Goal: Answer question/provide support

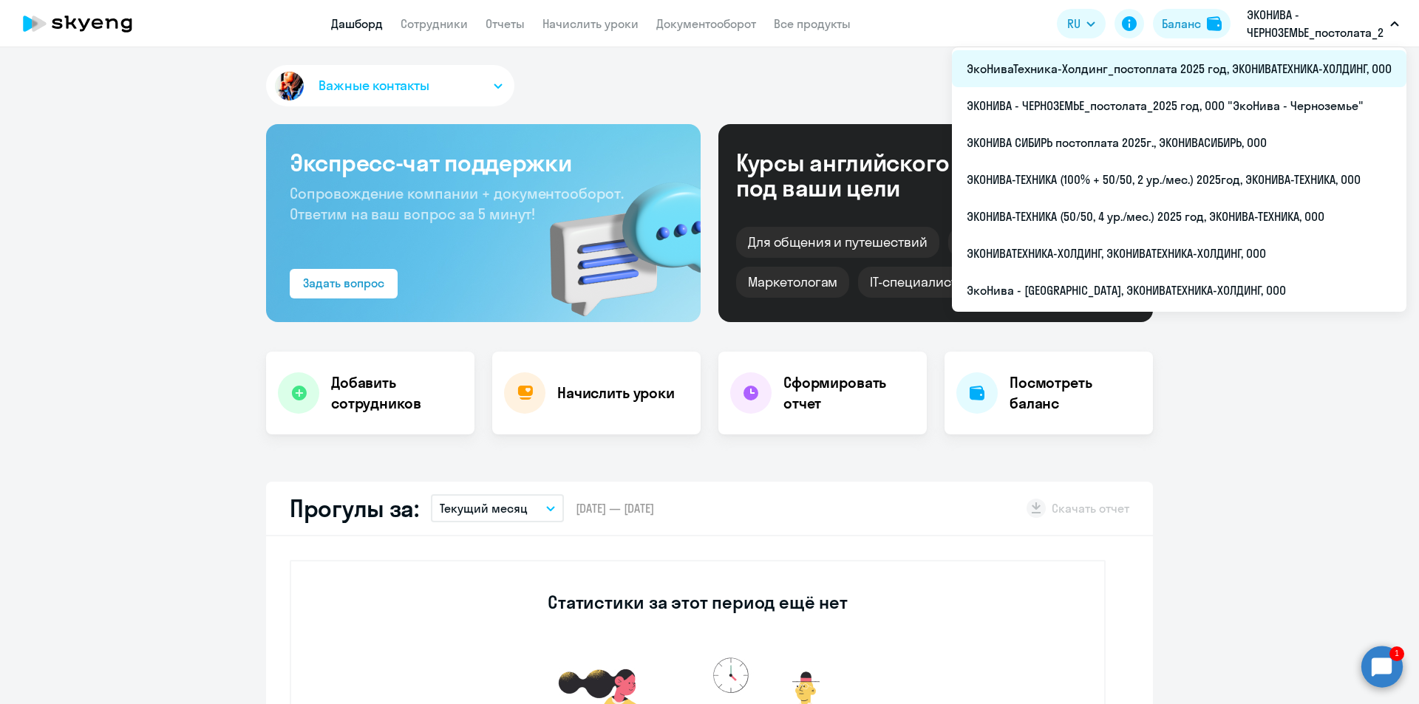
click at [1182, 71] on li "ЭкоНиваТехника-Холдинг_постоплата 2025 год, ЭКОНИВАТЕХНИКА-ХОЛДИНГ, ООО" at bounding box center [1179, 68] width 454 height 37
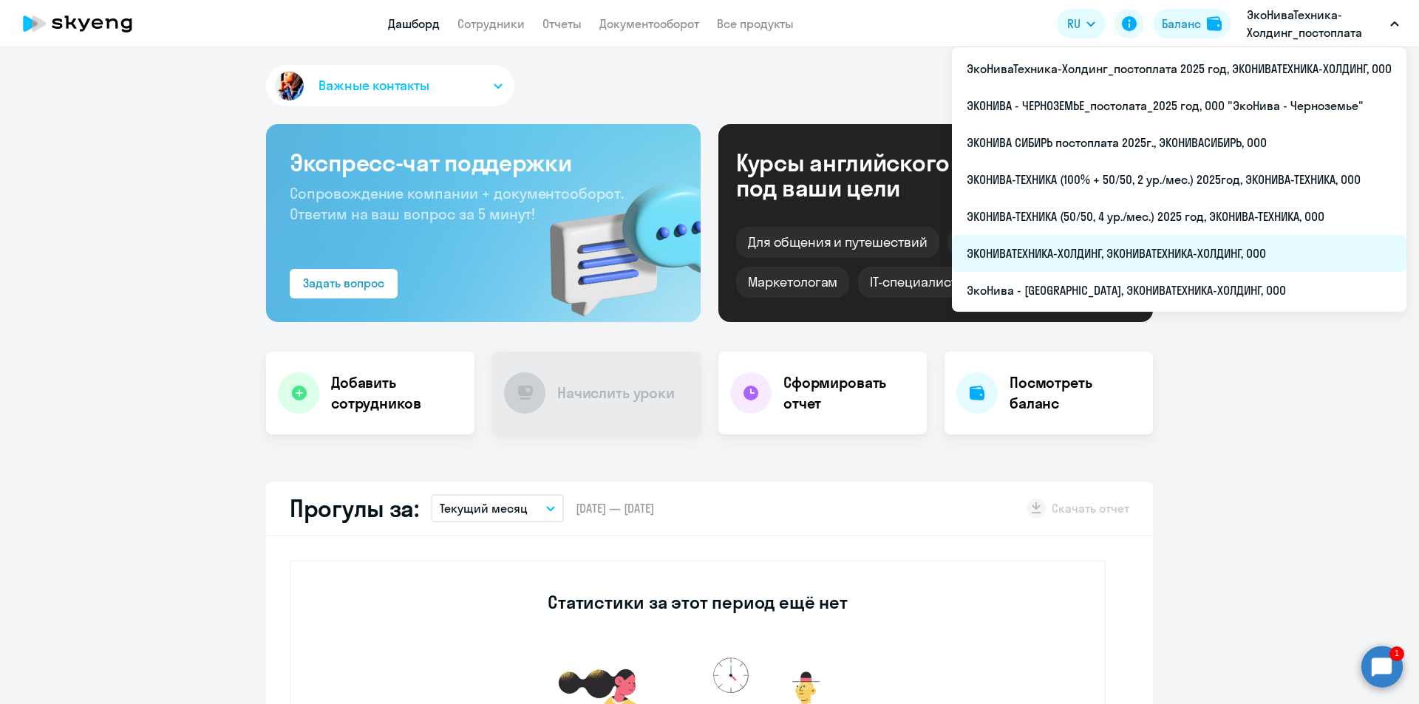
click at [1142, 248] on li "ЭКОНИВАТЕХНИКА-ХОЛДИНГ, ЭКОНИВАТЕХНИКА-ХОЛДИНГ, ООО" at bounding box center [1179, 253] width 454 height 37
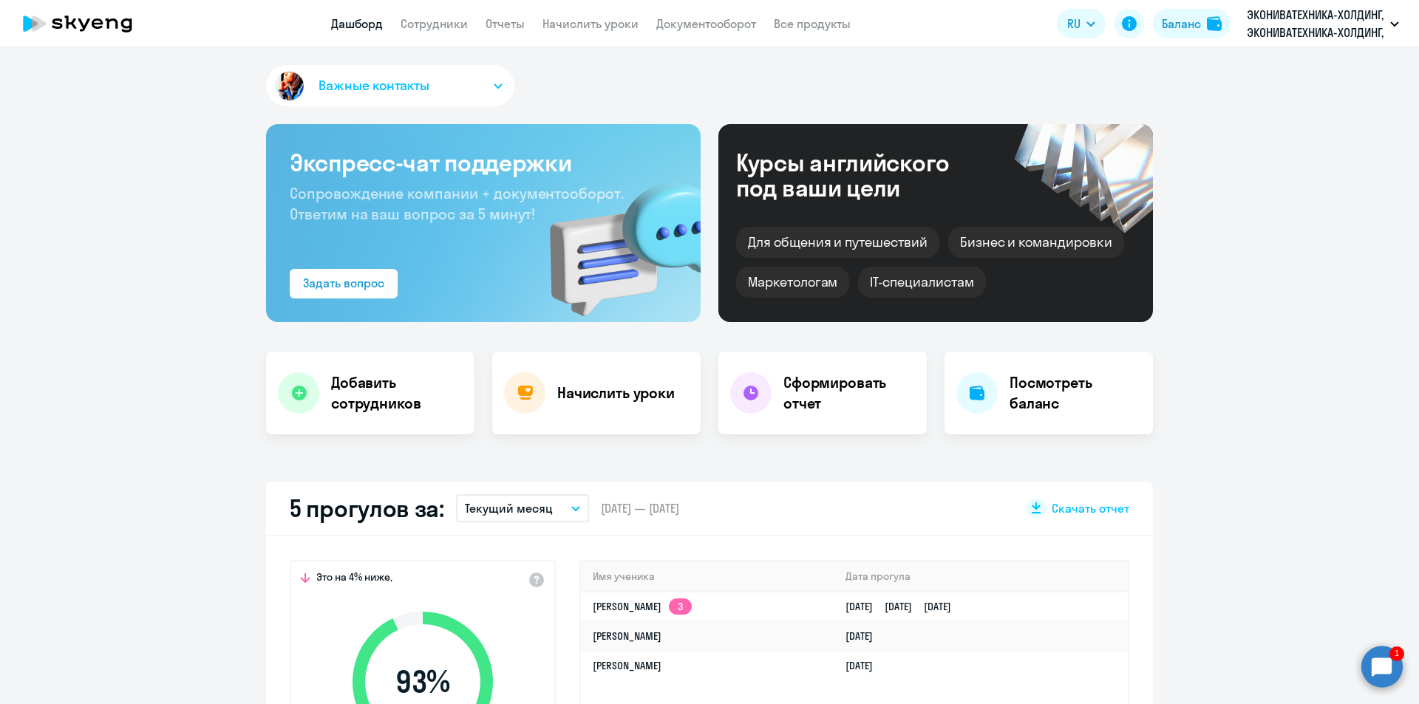
select select "30"
click at [1366, 658] on circle at bounding box center [1381, 666] width 41 height 41
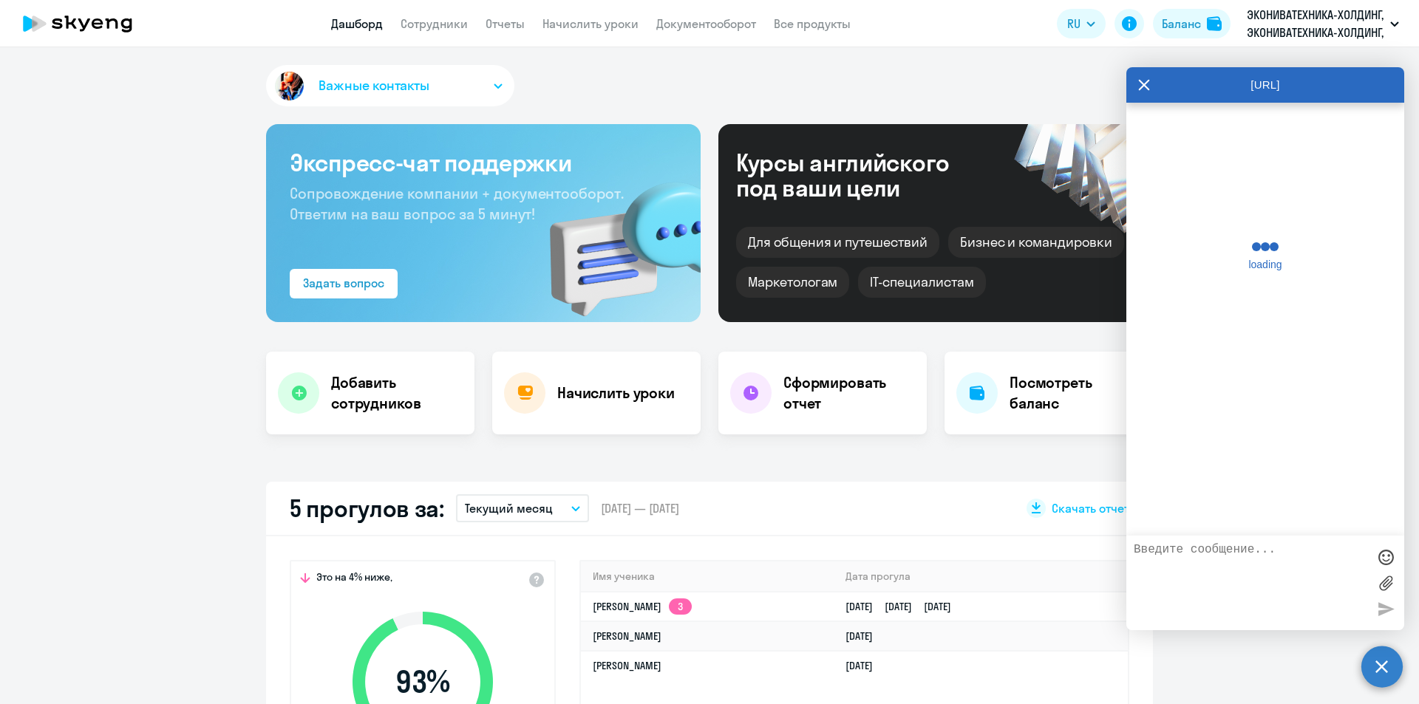
scroll to position [44828, 0]
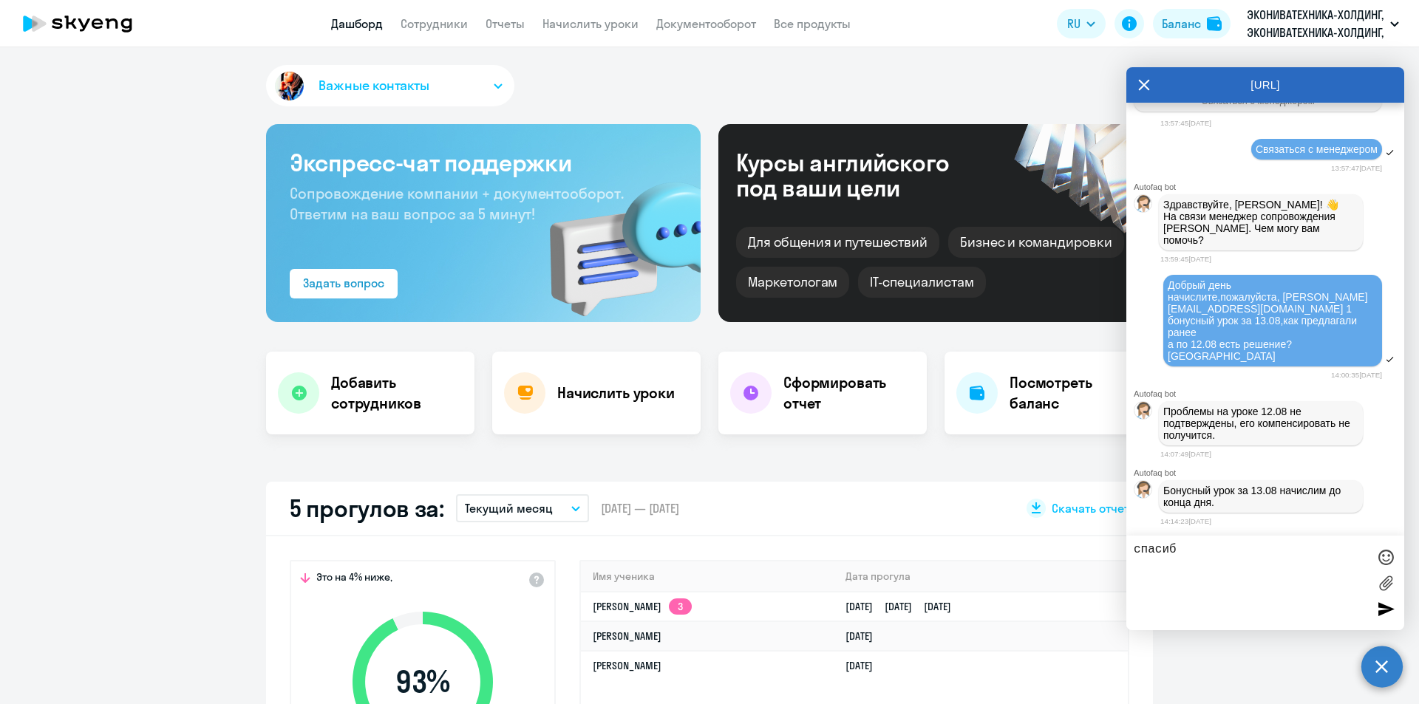
type textarea "спасибо"
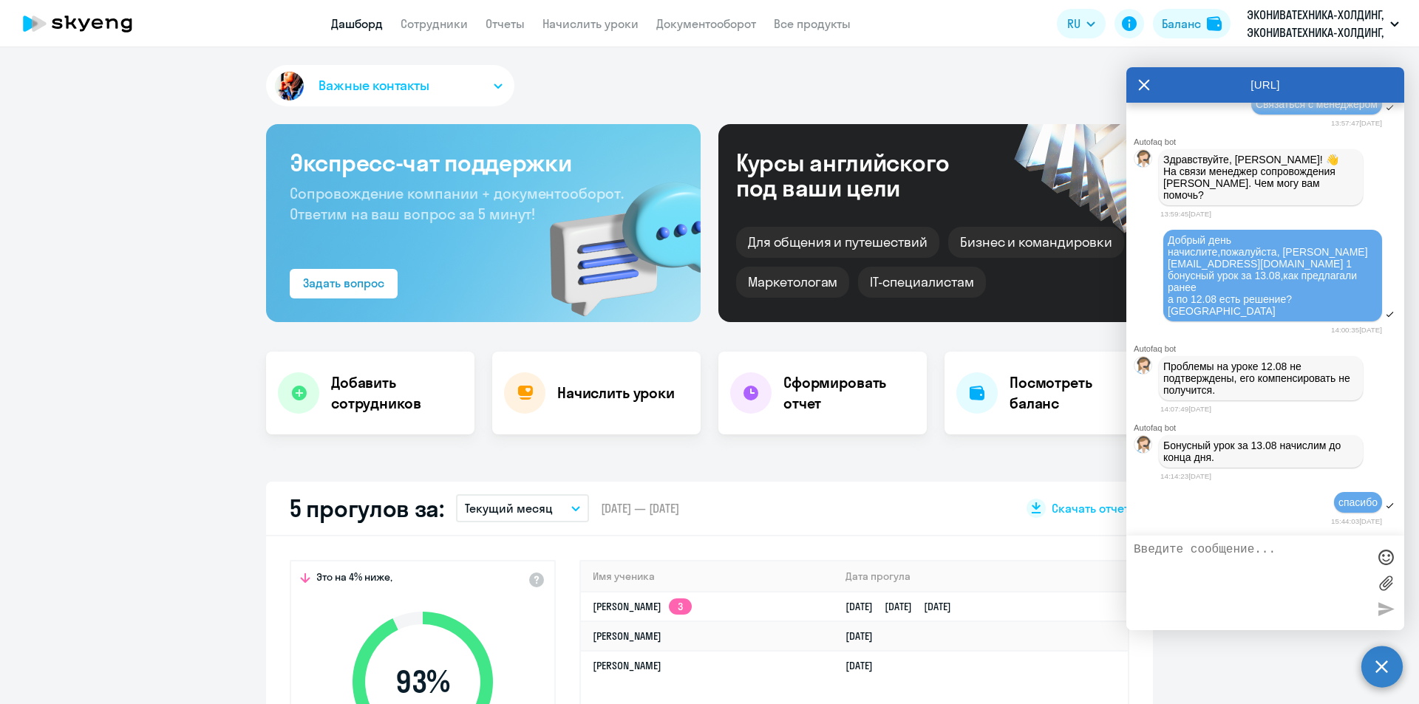
scroll to position [44879, 0]
click at [1272, 576] on textarea at bounding box center [1251, 583] width 234 height 80
paste textarea "[EMAIL_ADDRESS][DOMAIN_NAME]"
type textarea "заведите,пжлста, на [EMAIL_ADDRESS][DOMAIN_NAME] отпуск от уроков до 21.09 спас…"
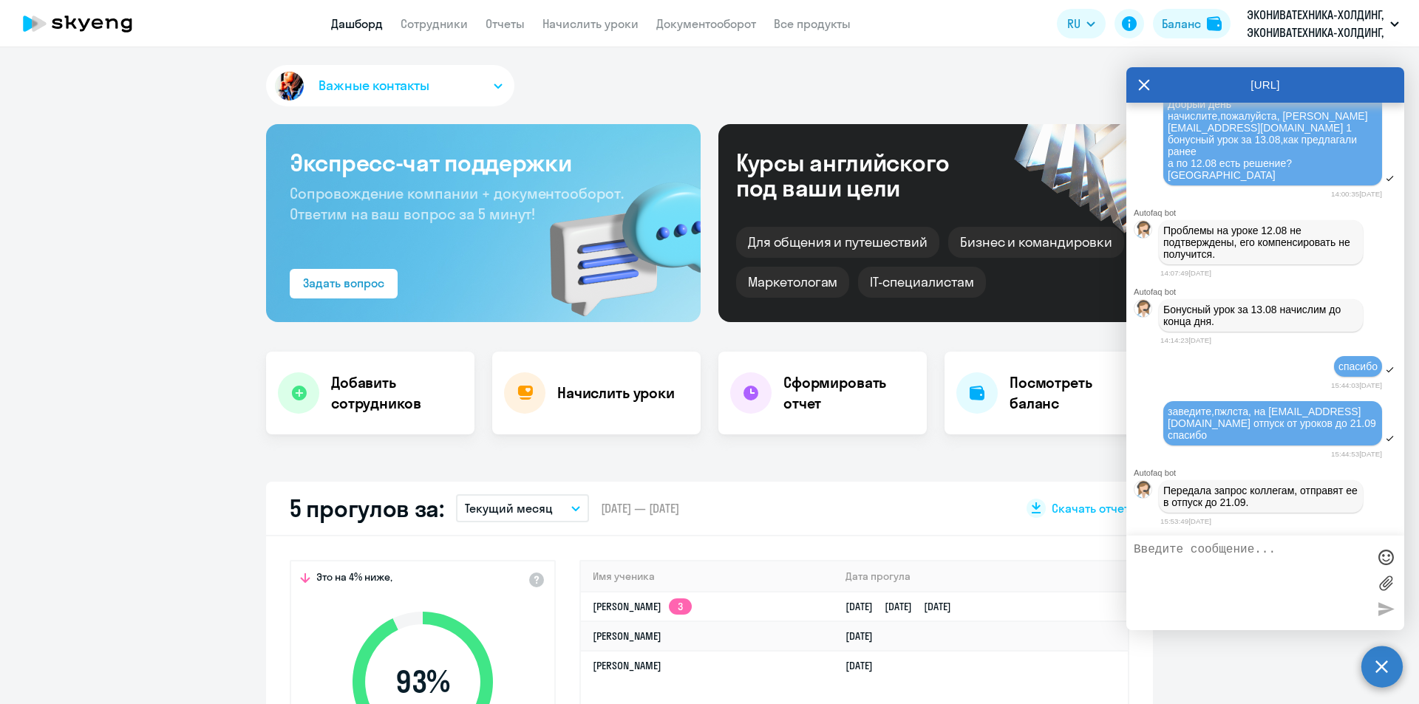
scroll to position [45027, 0]
click at [426, 23] on link "Сотрудники" at bounding box center [434, 23] width 67 height 15
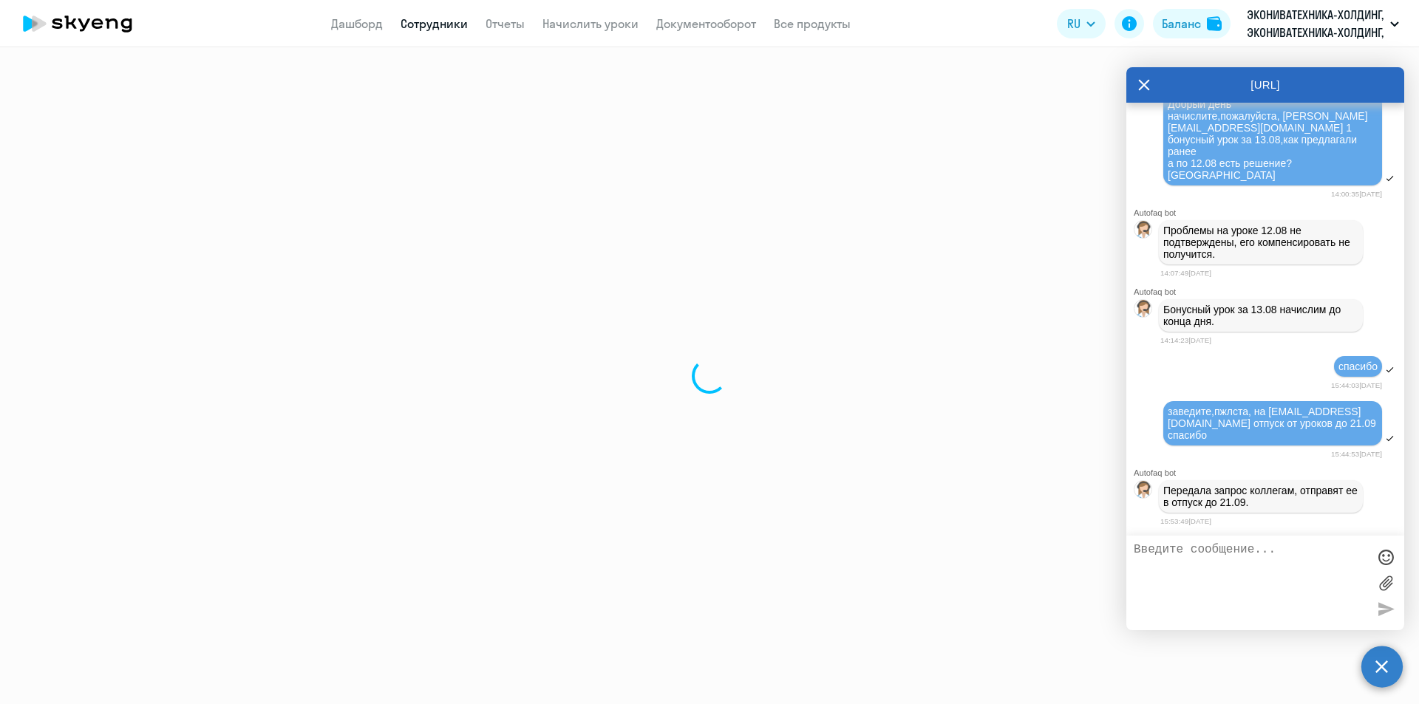
select select "30"
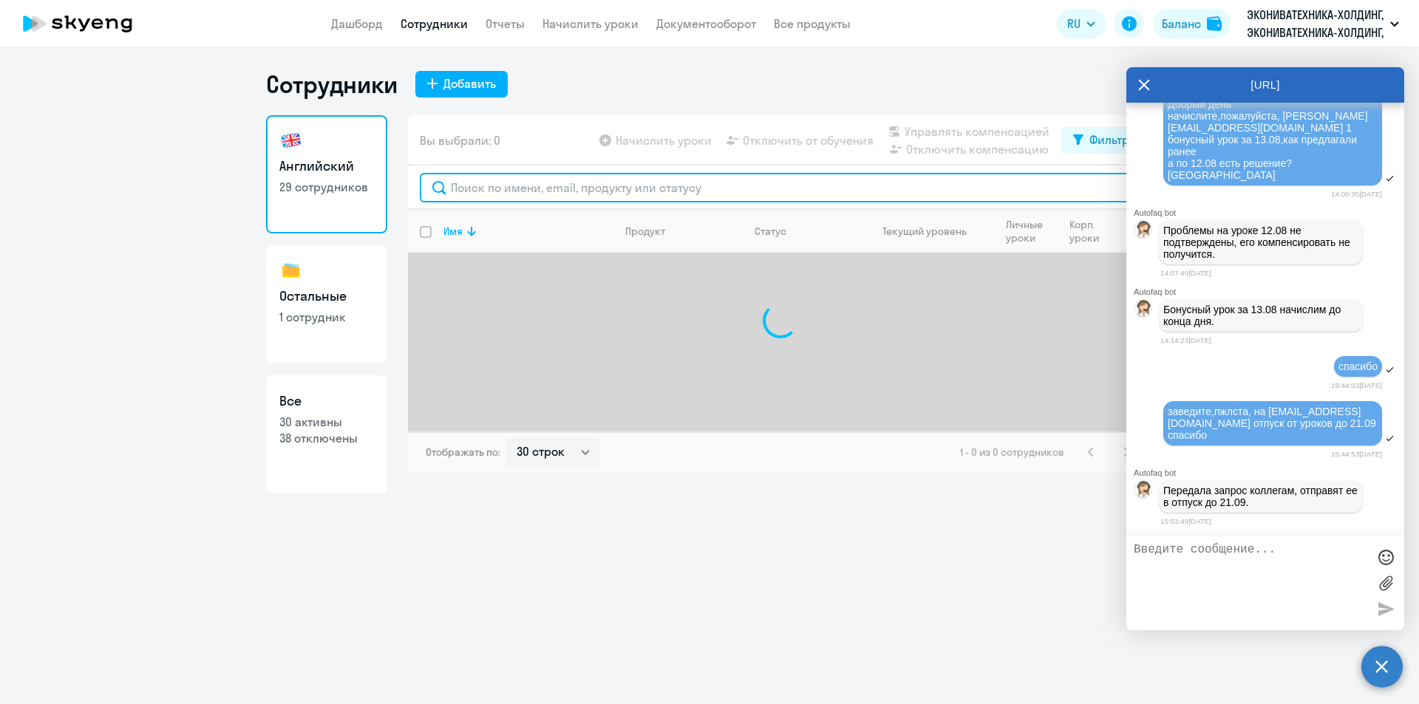
click at [463, 180] on input "text" at bounding box center [780, 188] width 721 height 30
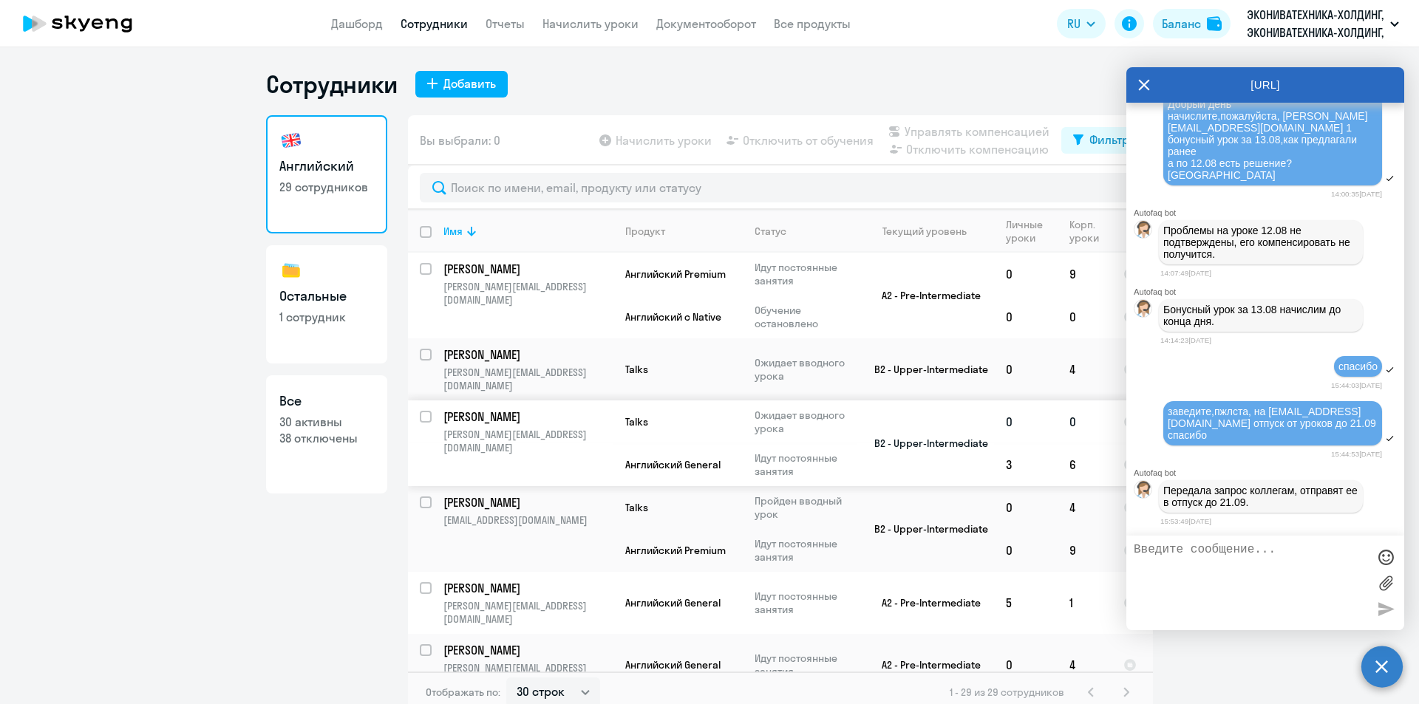
click at [522, 428] on p "[PERSON_NAME][EMAIL_ADDRESS][DOMAIN_NAME]" at bounding box center [527, 441] width 169 height 27
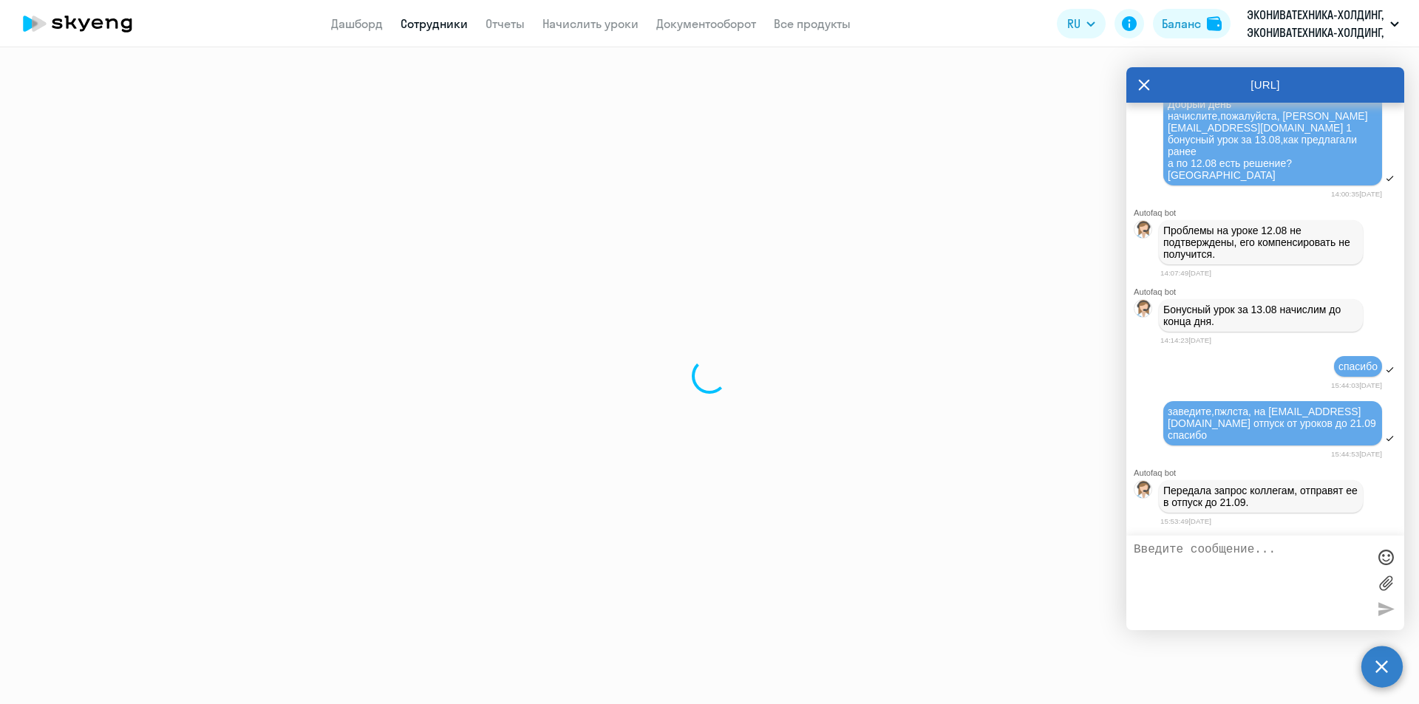
select select "english"
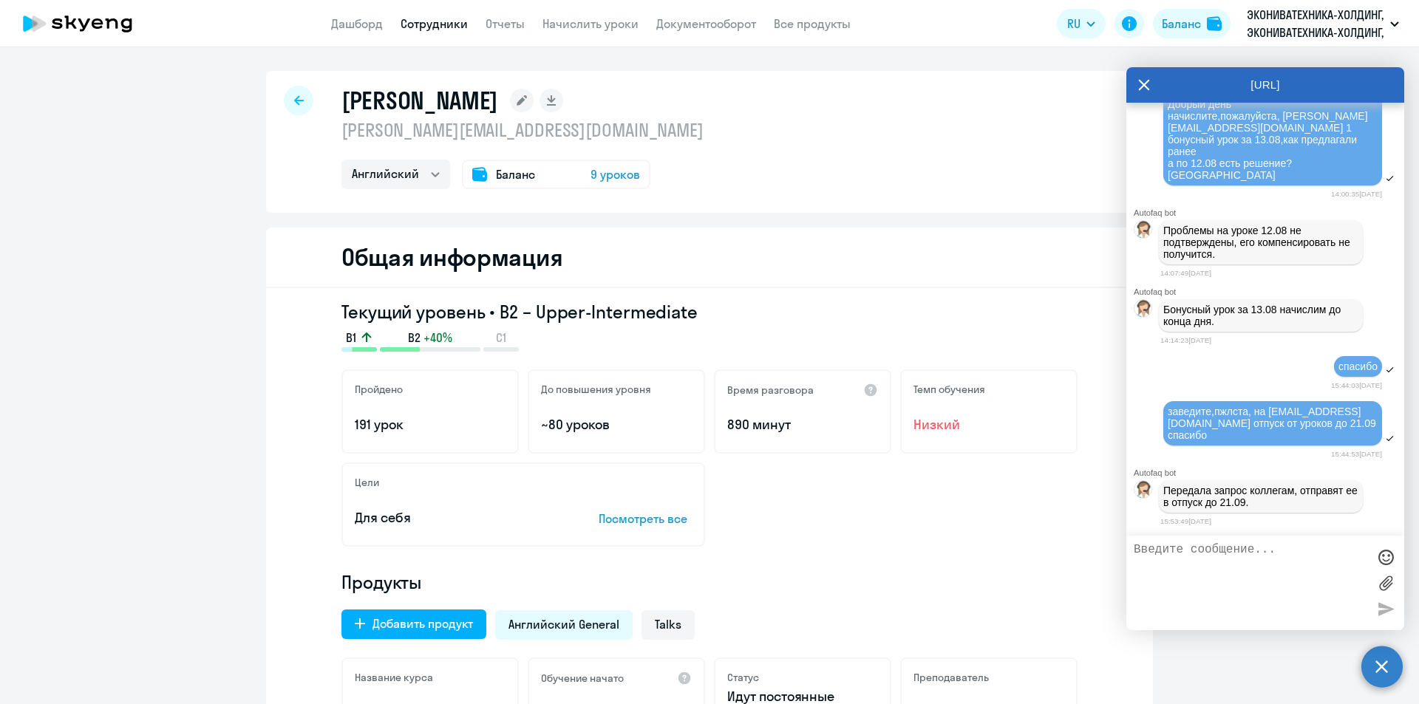
click at [1136, 76] on div "[URL]" at bounding box center [1265, 84] width 278 height 35
drag, startPoint x: 1151, startPoint y: 80, endPoint x: 1139, endPoint y: 83, distance: 12.2
click at [1149, 81] on div "[URL]" at bounding box center [1265, 84] width 278 height 35
click at [1139, 83] on icon at bounding box center [1144, 84] width 12 height 35
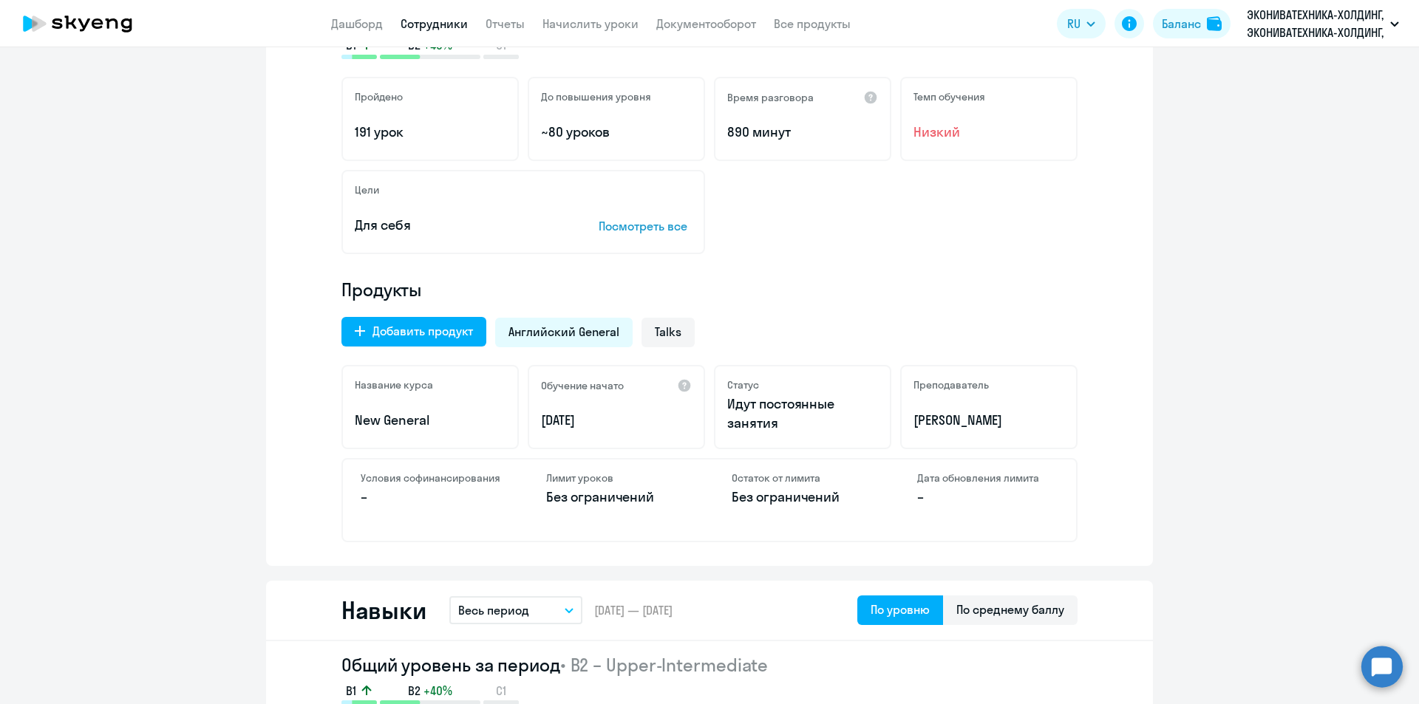
scroll to position [275, 0]
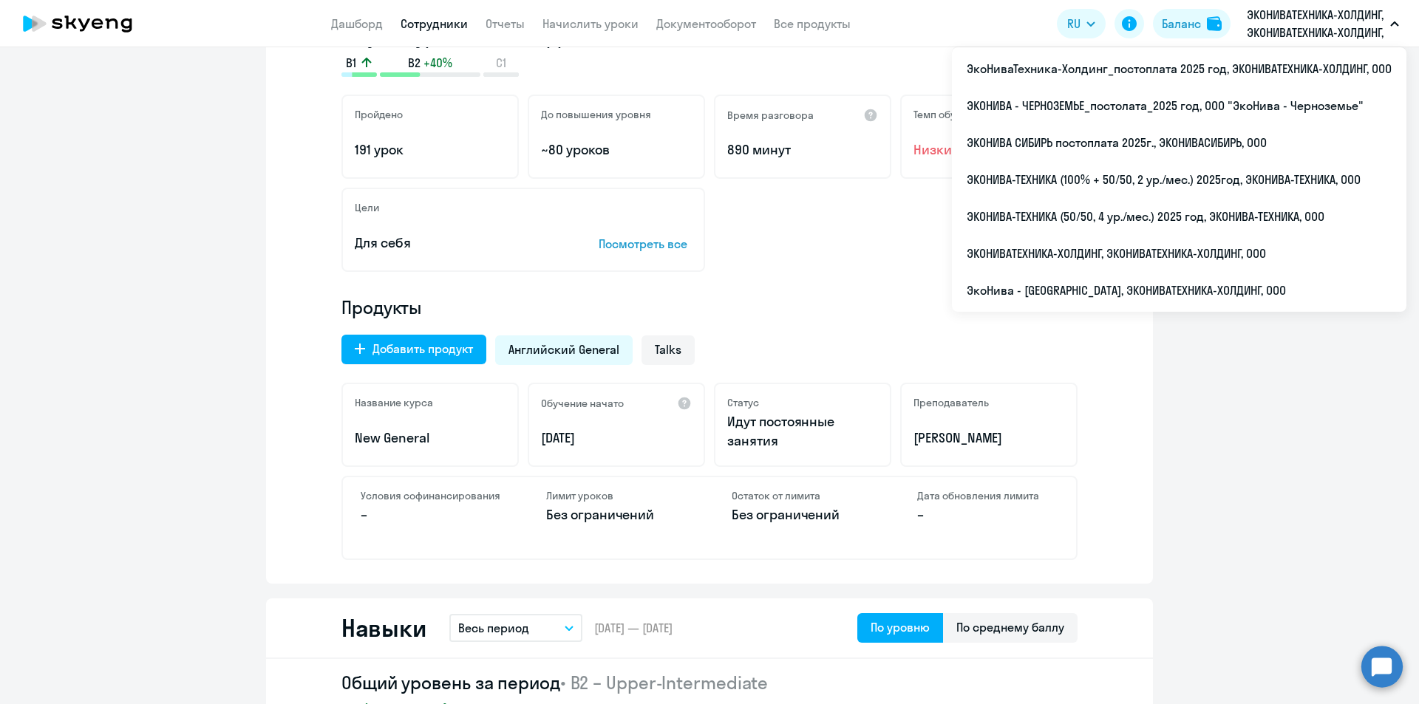
click at [1268, 30] on p "ЭКОНИВАТЕХНИКА-ХОЛДИНГ, ЭКОНИВАТЕХНИКА-ХОЛДИНГ, ООО" at bounding box center [1315, 23] width 137 height 35
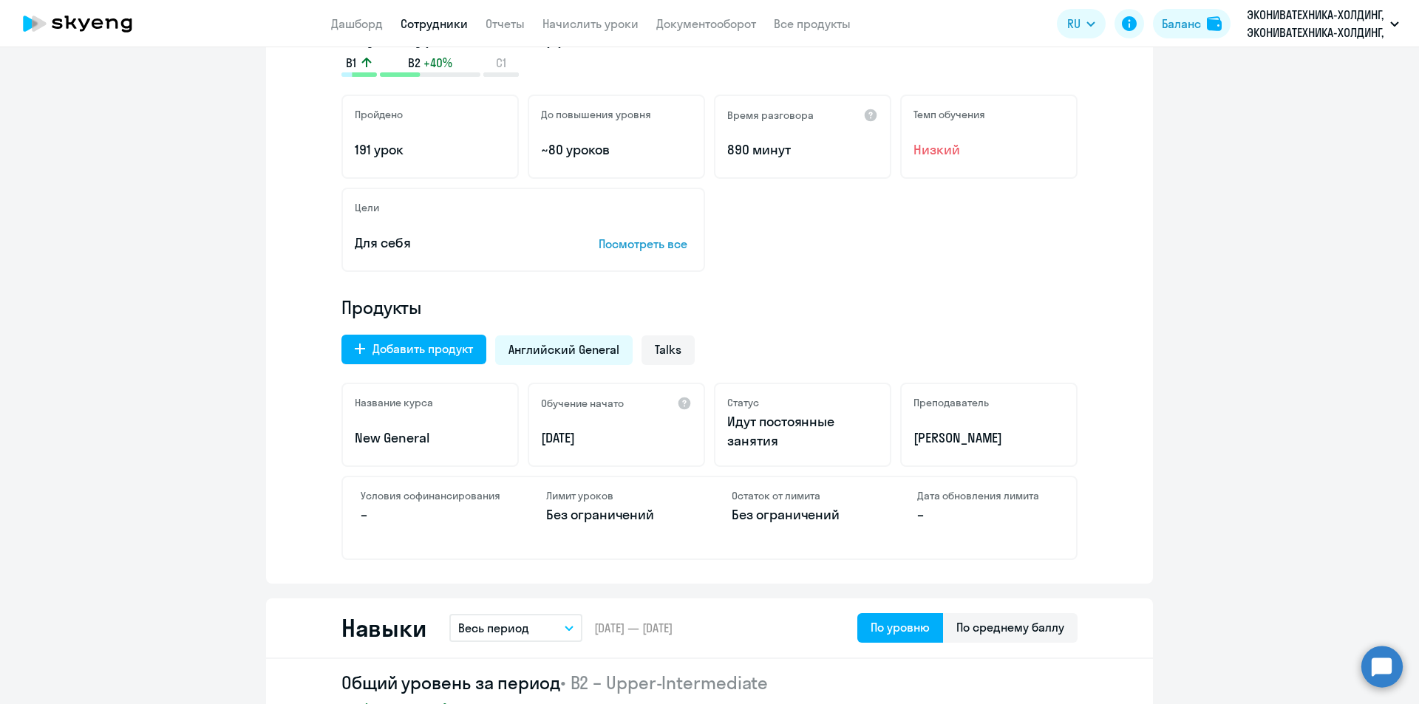
click at [1267, 30] on p "ЭКОНИВАТЕХНИКА-ХОЛДИНГ, ЭКОНИВАТЕХНИКА-ХОЛДИНГ, ООО" at bounding box center [1315, 23] width 137 height 35
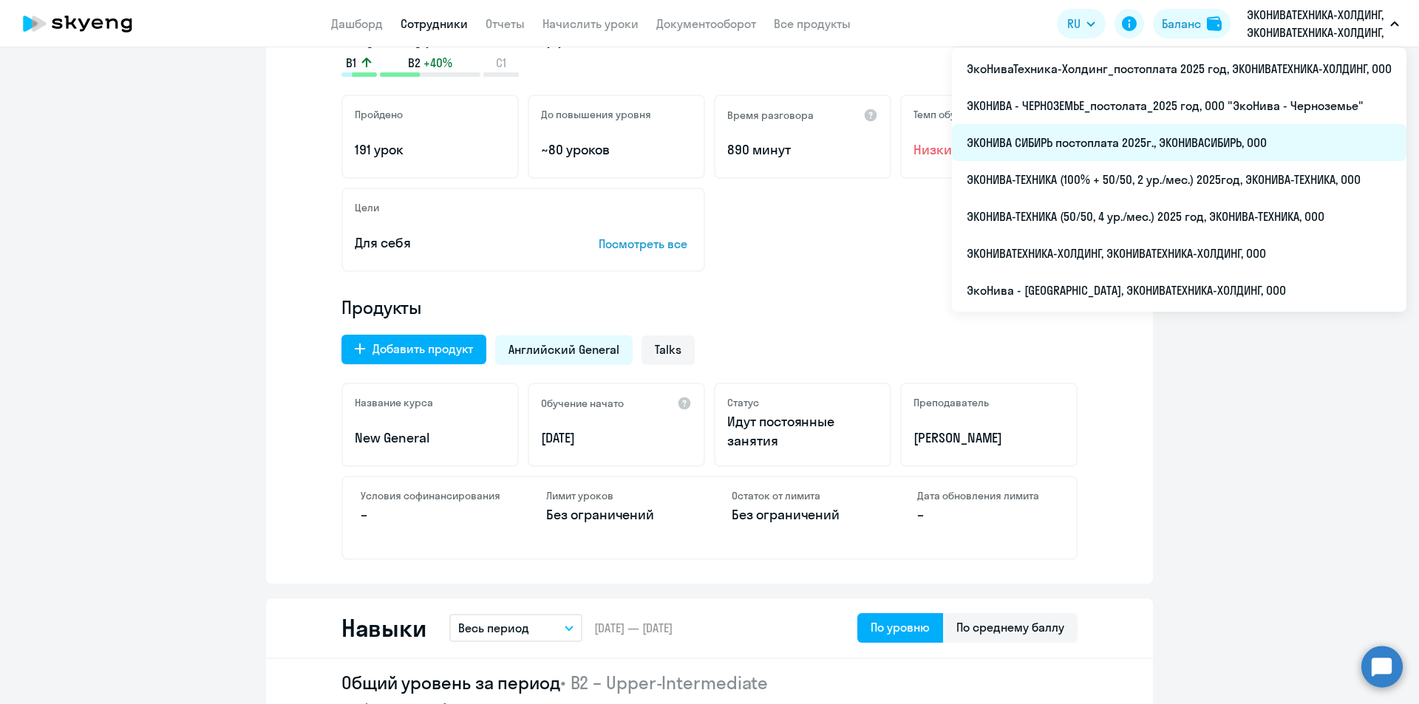
click at [1118, 148] on li "ЭКОНИВА СИБИРЬ постоплата 2025г., ЭКОНИВАСИБИРЬ, ООО" at bounding box center [1179, 142] width 454 height 37
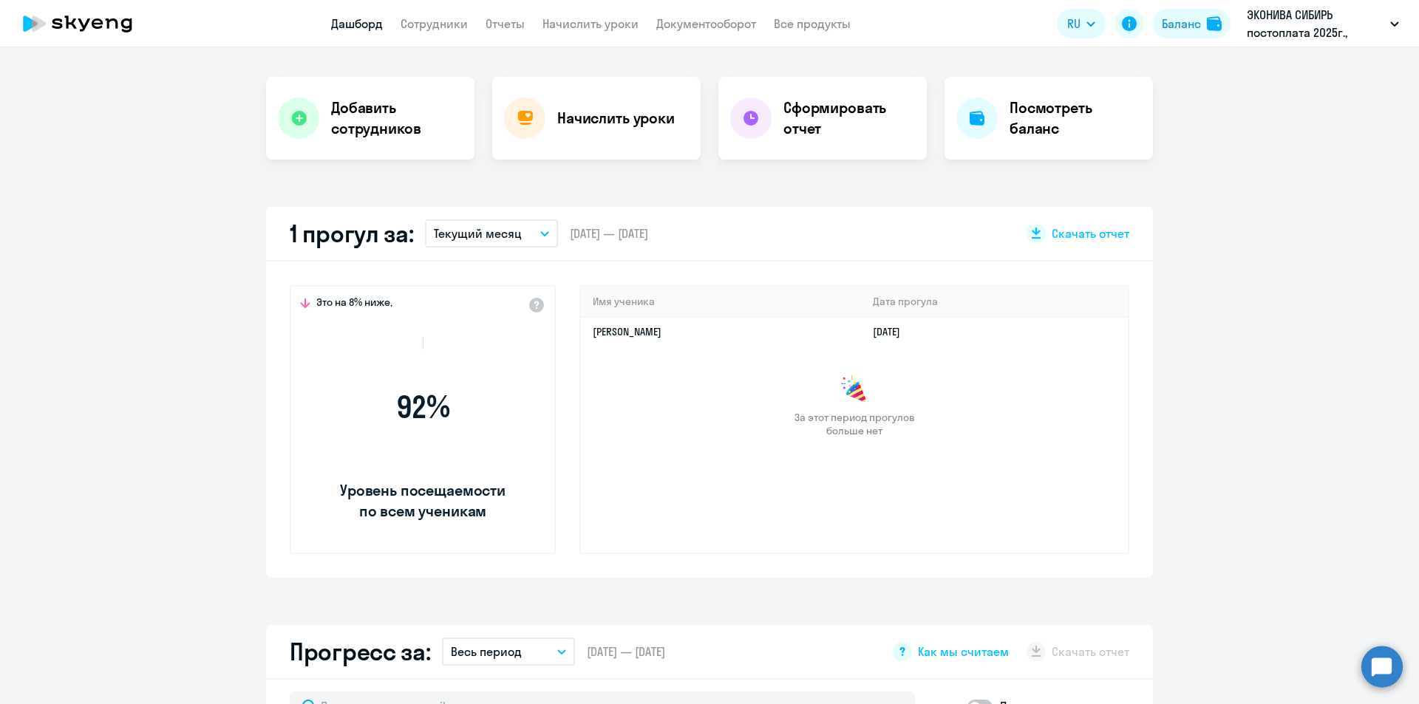
scroll to position [408, 0]
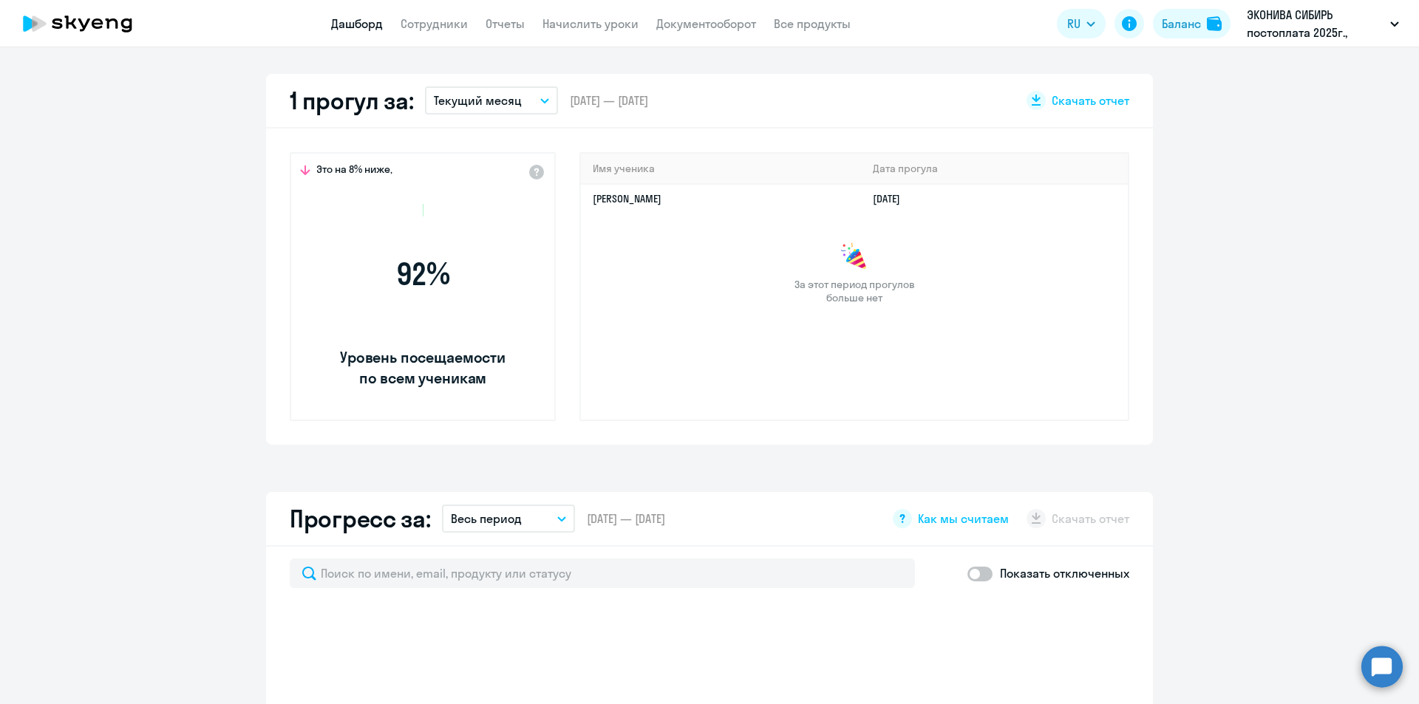
select select "30"
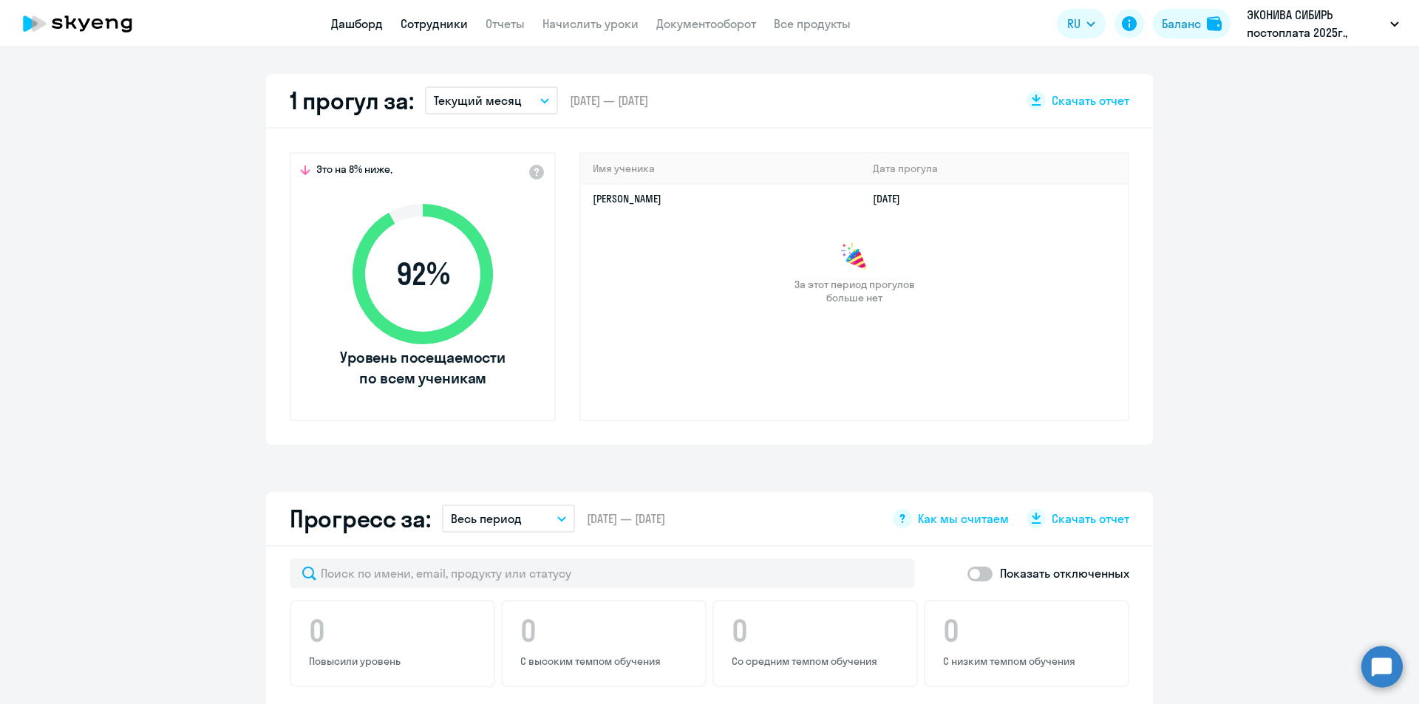
click at [457, 25] on link "Сотрудники" at bounding box center [434, 23] width 67 height 15
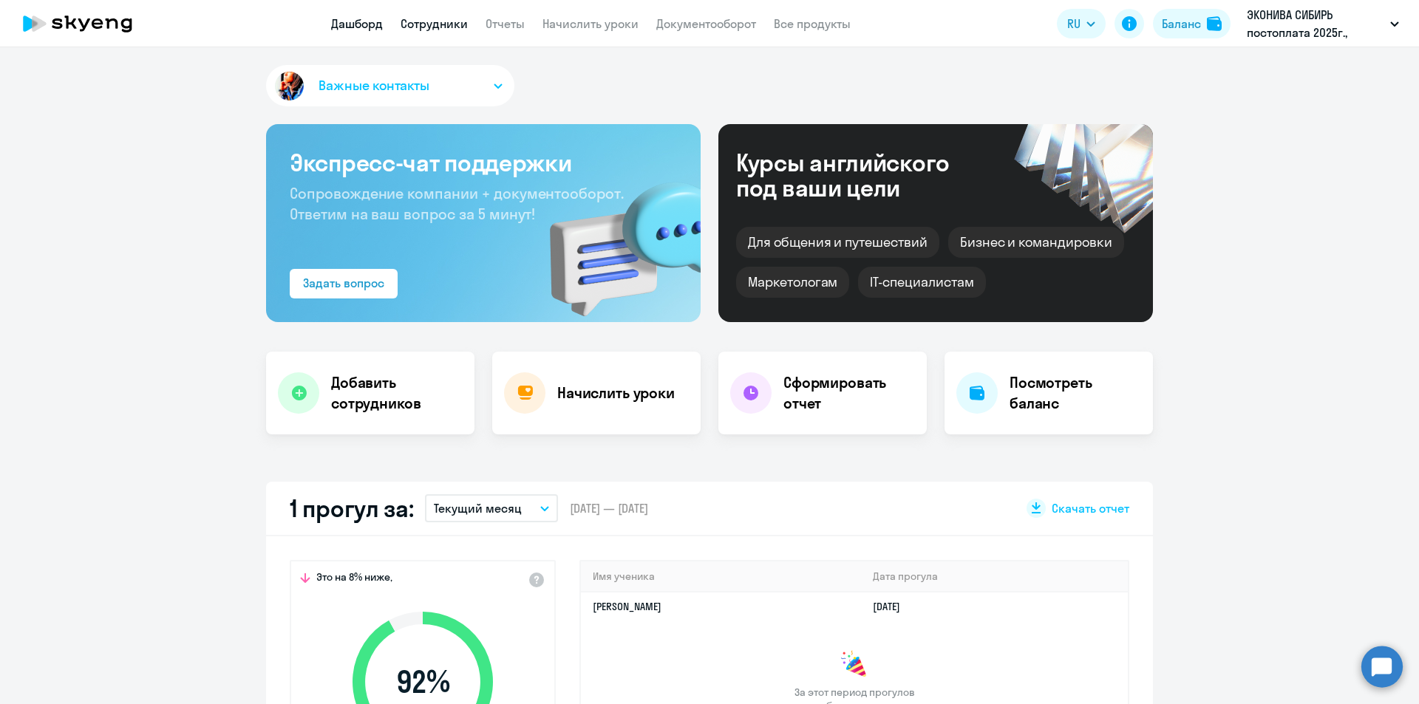
select select "30"
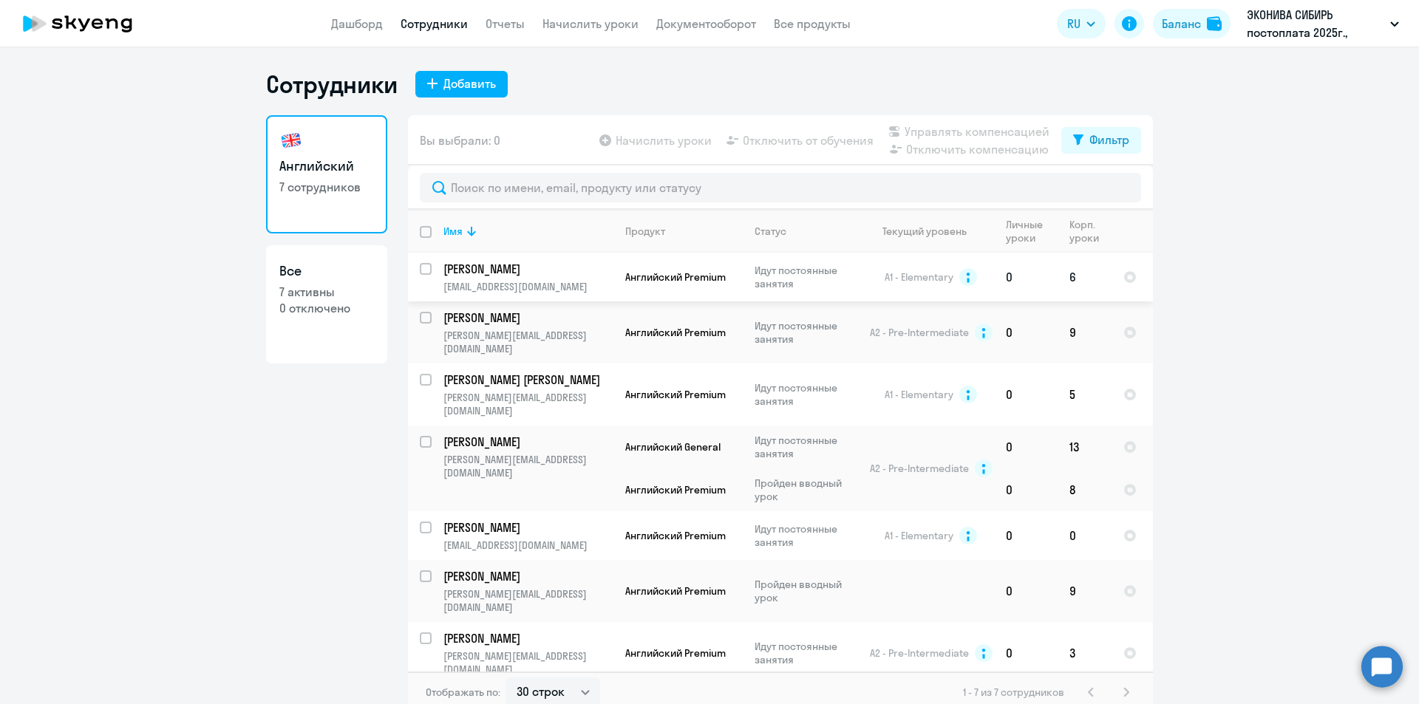
click at [502, 276] on p "[PERSON_NAME]" at bounding box center [526, 269] width 167 height 16
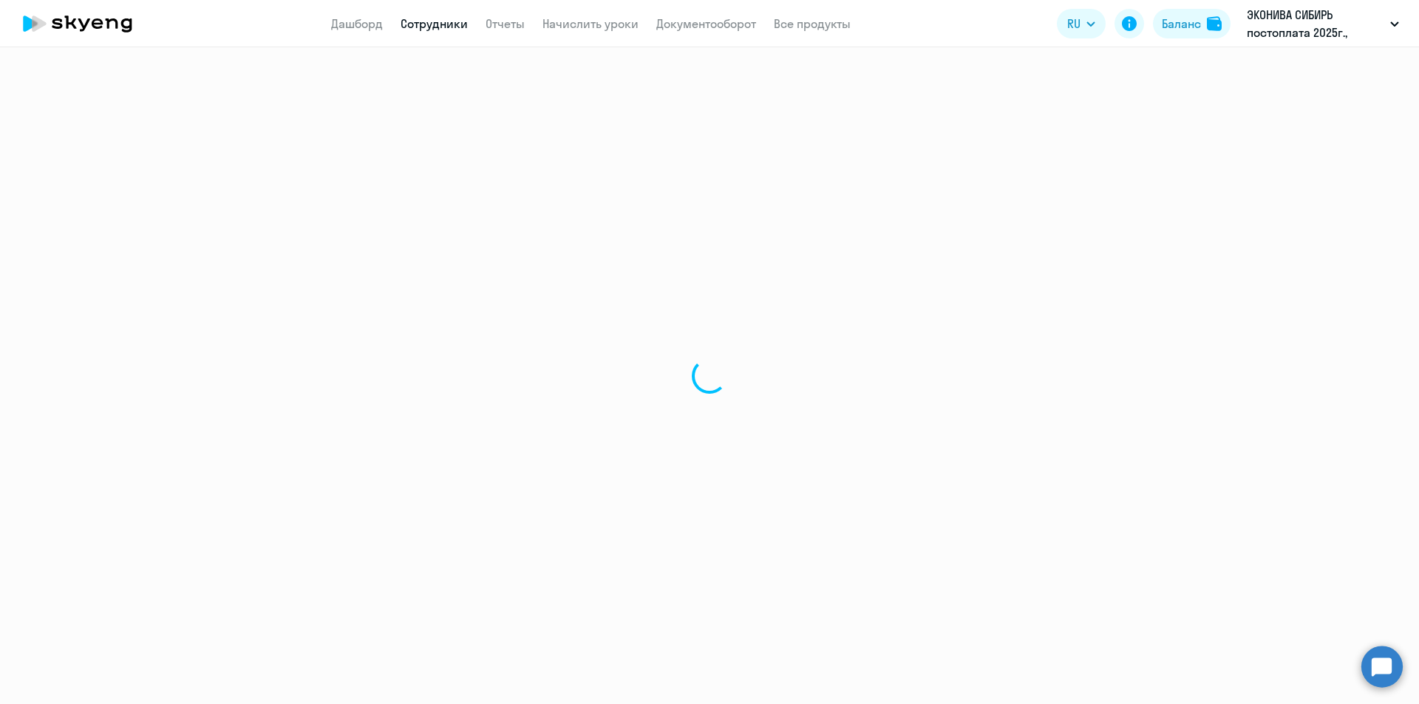
select select "english"
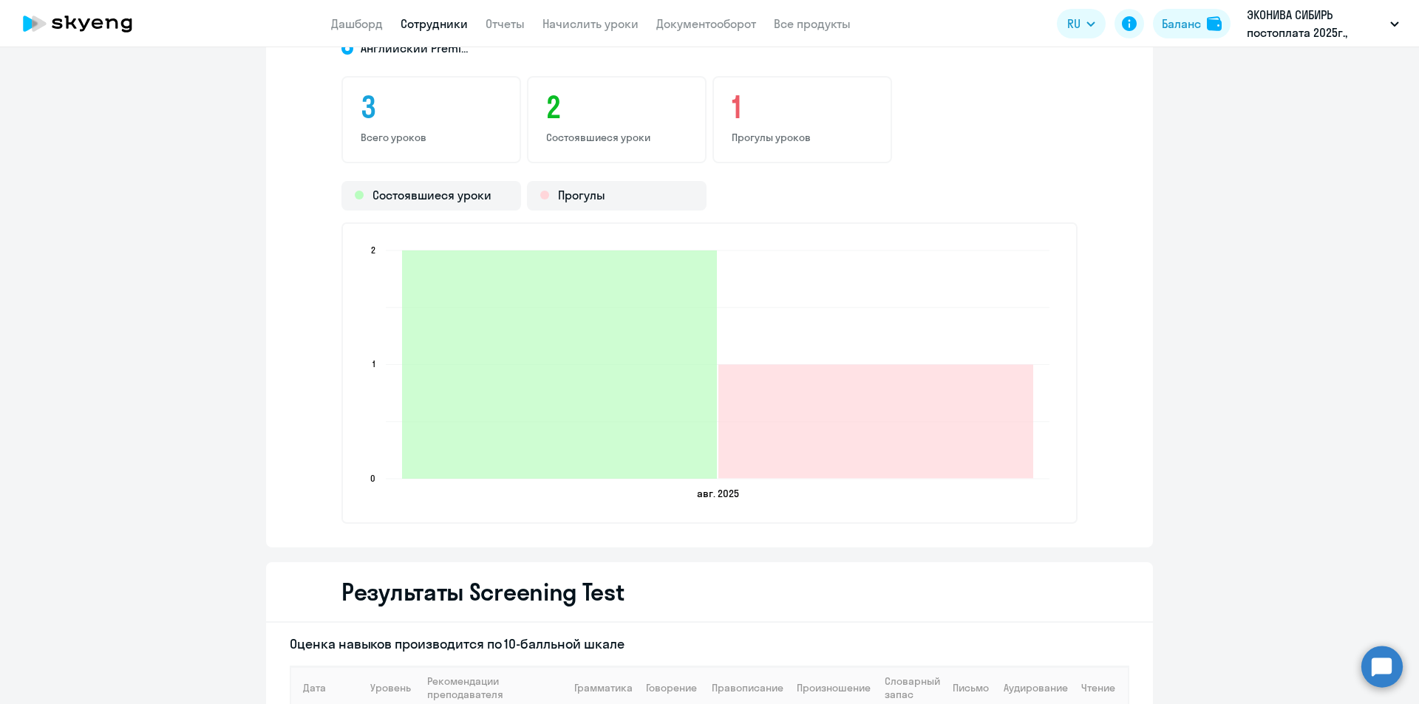
scroll to position [1479, 0]
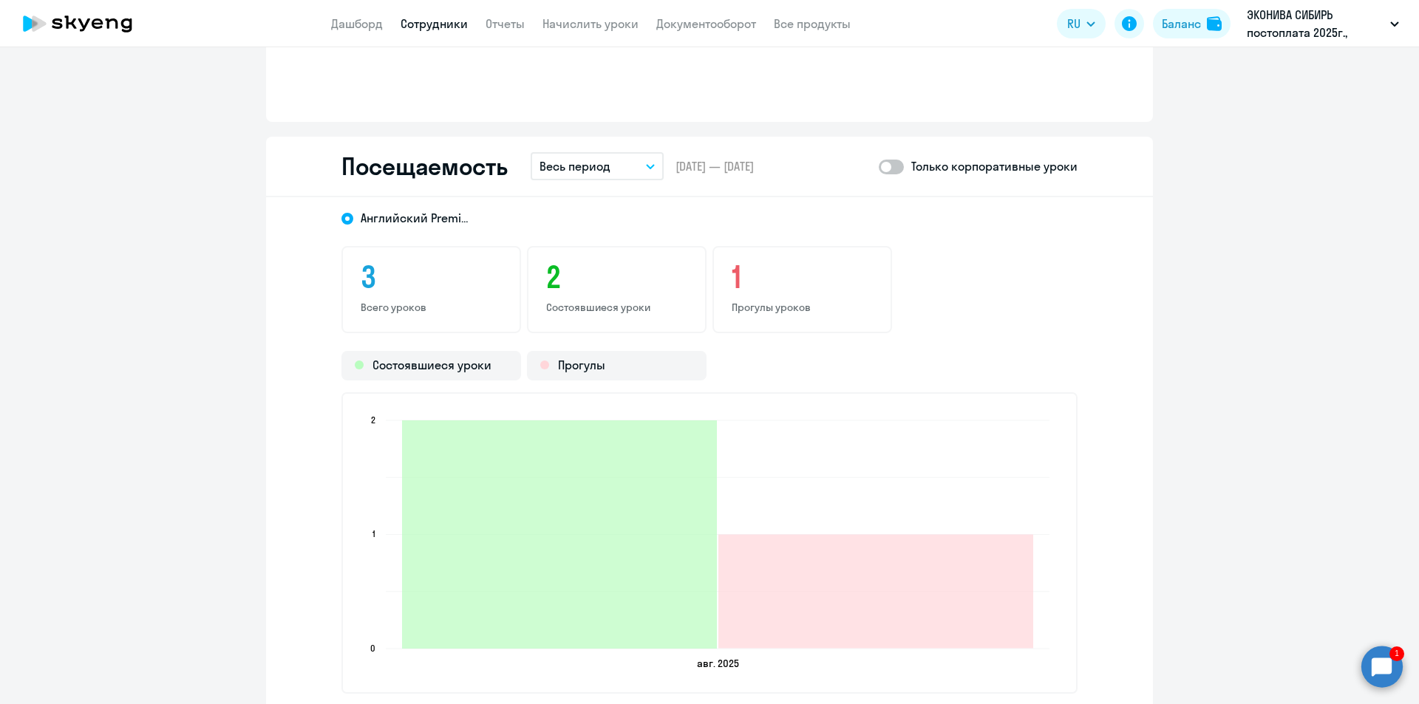
click at [1372, 668] on circle at bounding box center [1381, 666] width 41 height 41
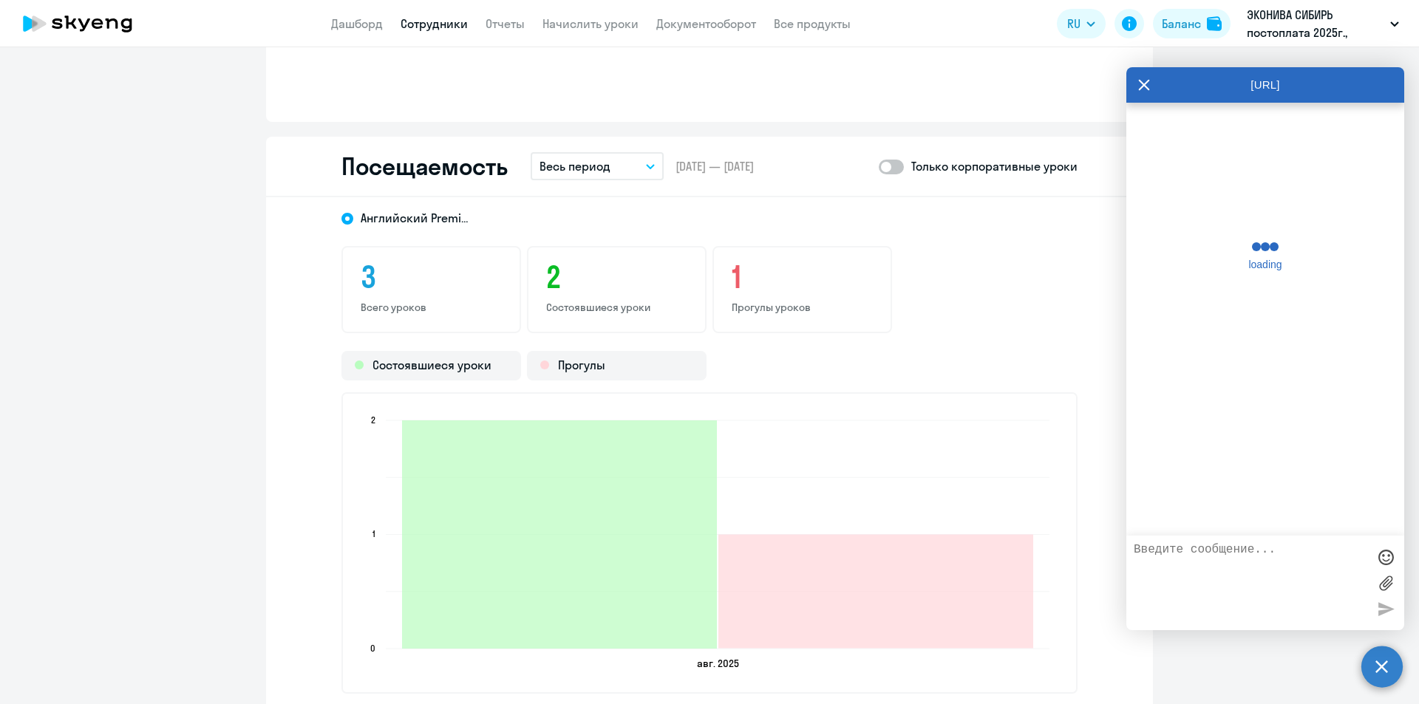
scroll to position [45088, 0]
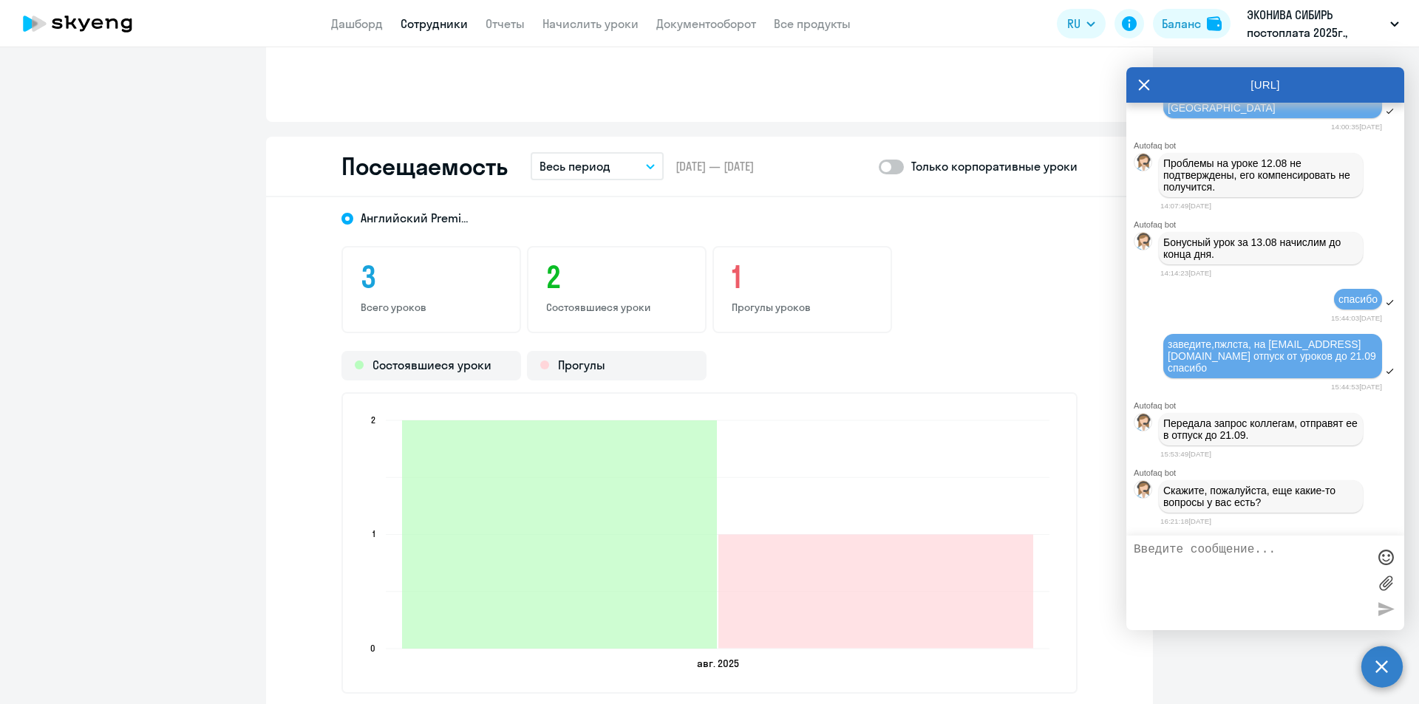
click at [1272, 601] on textarea at bounding box center [1251, 583] width 234 height 80
type textarea ","
type textarea "нет, спасибо!"
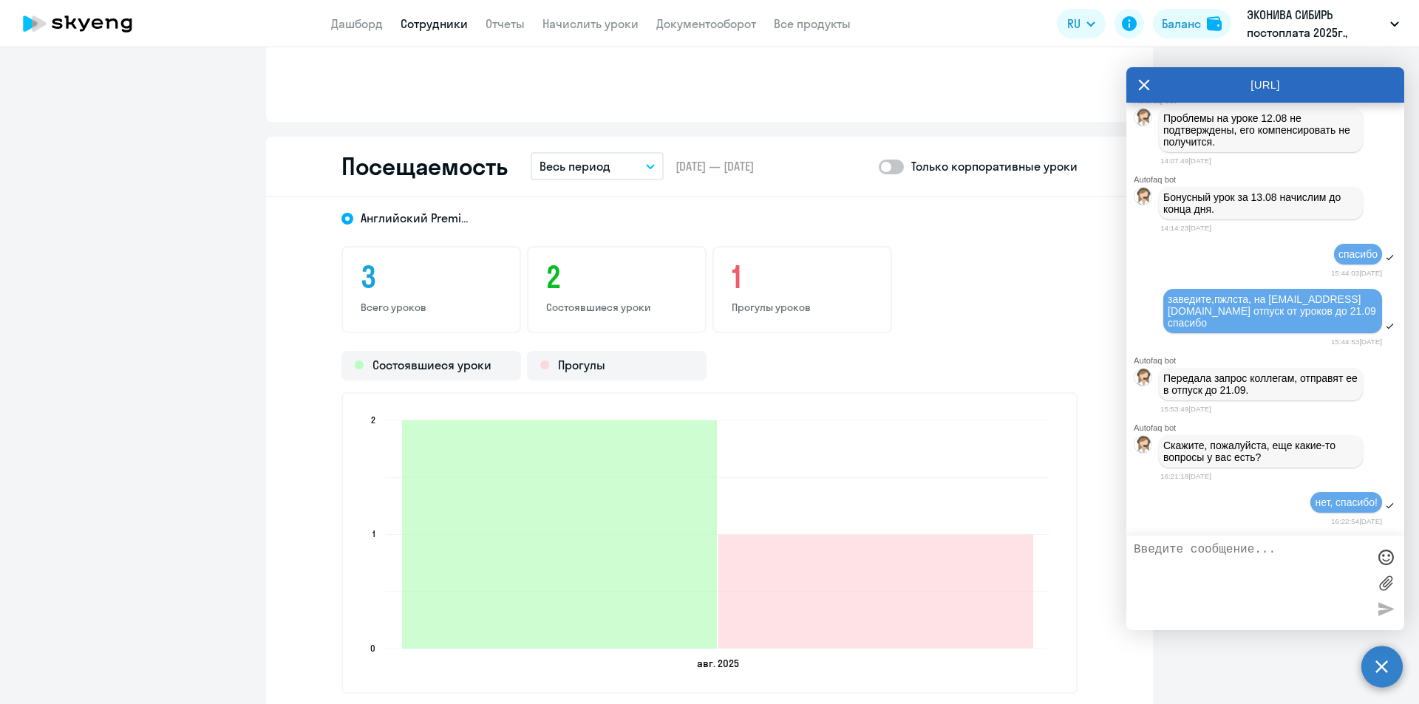
scroll to position [45139, 0]
click at [1146, 89] on icon at bounding box center [1144, 84] width 12 height 35
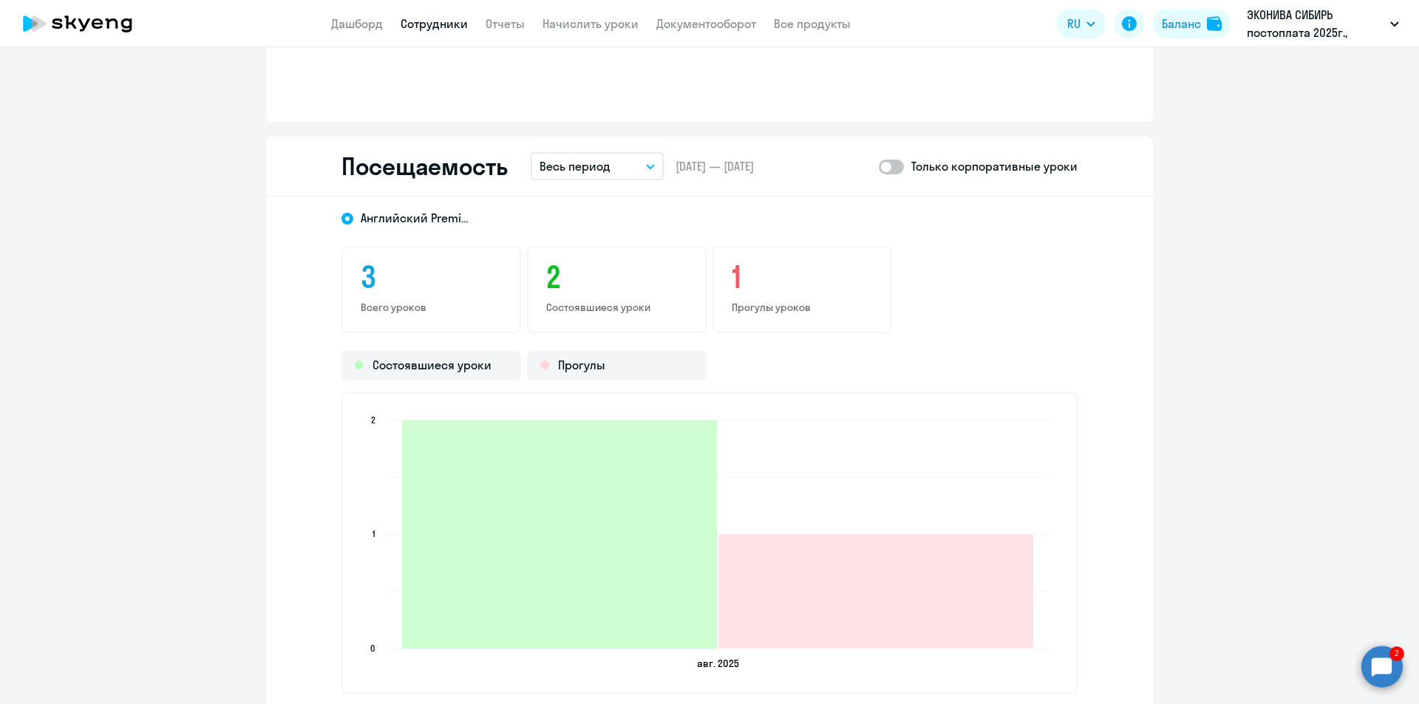
click at [1380, 667] on circle at bounding box center [1381, 666] width 41 height 41
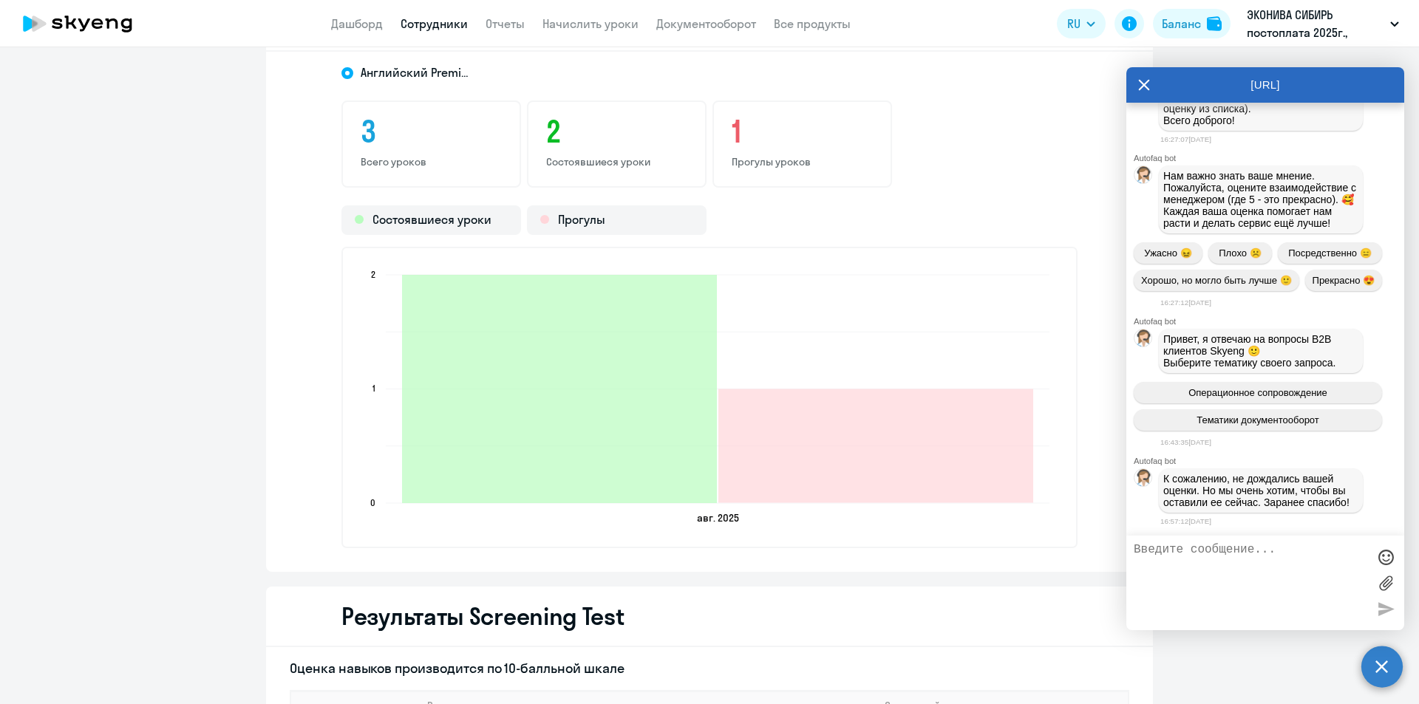
scroll to position [45710, 0]
